Goal: Information Seeking & Learning: Learn about a topic

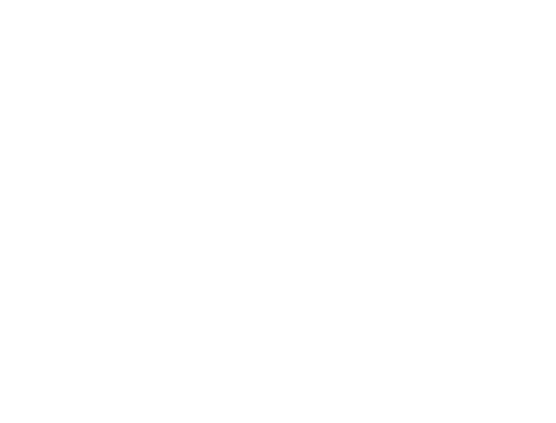
scroll to position [260, 0]
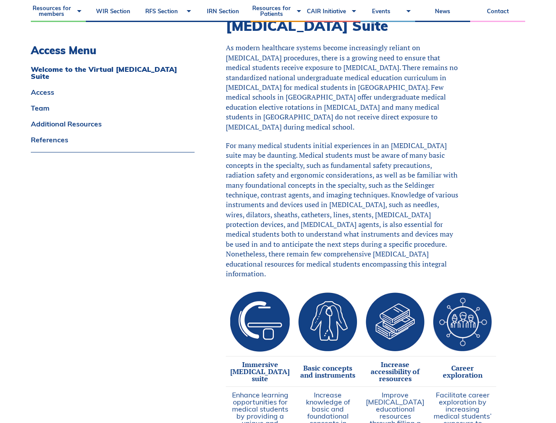
click at [278, 81] on span "As modern healthcare systems become increasingly reliant on [MEDICAL_DATA] proc…" at bounding box center [342, 87] width 232 height 89
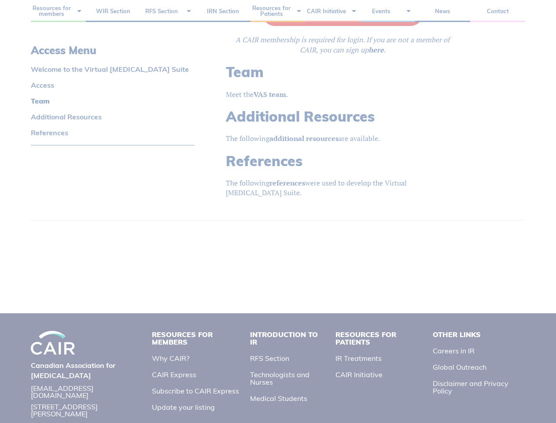
scroll to position [909, 0]
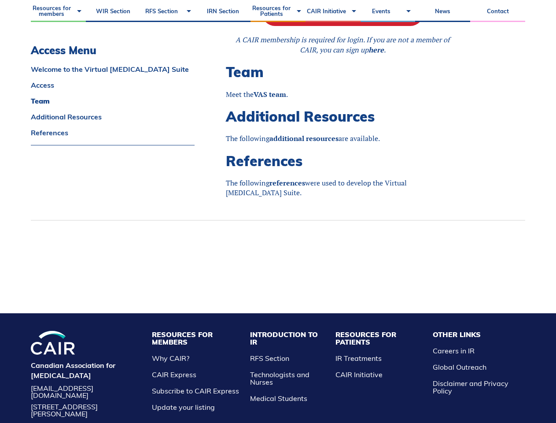
click at [210, 363] on li "Resources for Members Why CAIR? CAIR Express Subscribe to CAIR Express Update y…" at bounding box center [197, 371] width 98 height 80
click at [380, 363] on li "Resources for Patients IR Treatments CAIR Initiative" at bounding box center [380, 371] width 98 height 80
click at [465, 359] on li "Other Links Careers in IR Global Outreach Disclaimer and Privacy Policy" at bounding box center [477, 371] width 97 height 80
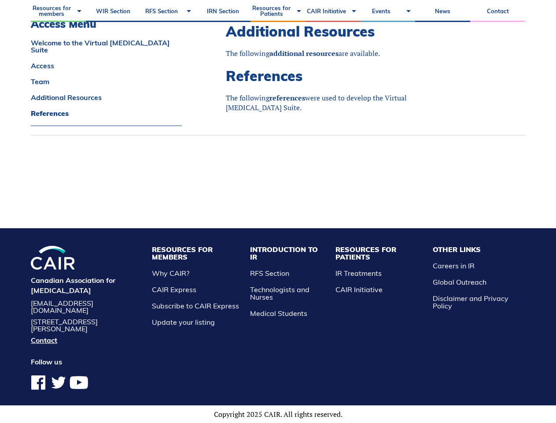
scroll to position [997, 0]
